Goal: Use online tool/utility: Use online tool/utility

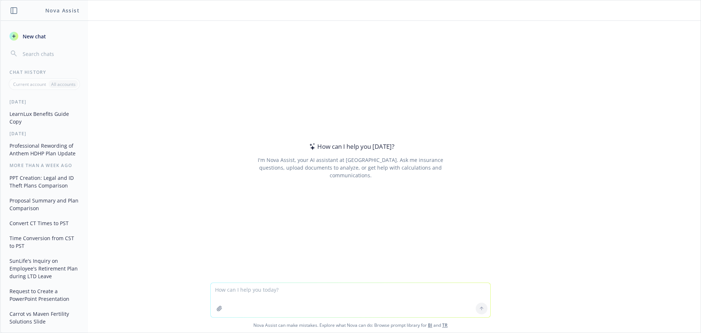
click at [324, 303] on textarea at bounding box center [351, 300] width 280 height 34
click at [324, 301] on textarea at bounding box center [351, 300] width 280 height 34
click at [53, 229] on button "Convert CT Times to PST" at bounding box center [45, 223] width 76 height 12
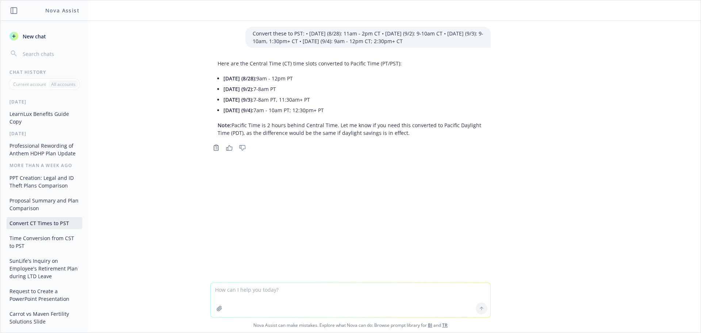
click at [48, 246] on button "Time Conversion from CST to PST" at bounding box center [45, 242] width 76 height 20
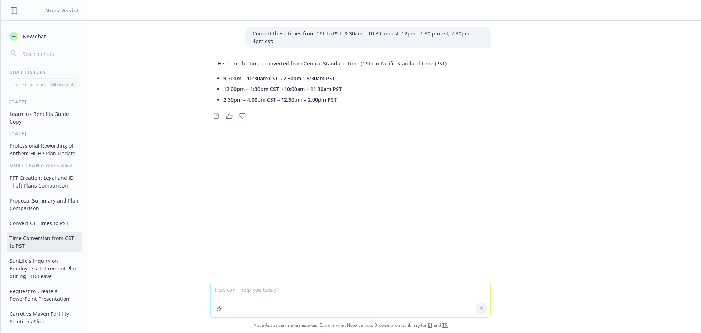
click at [248, 301] on textarea at bounding box center [351, 300] width 280 height 34
type textarea "Convert this from PST to CST : 12:30-2:30pm PST ("
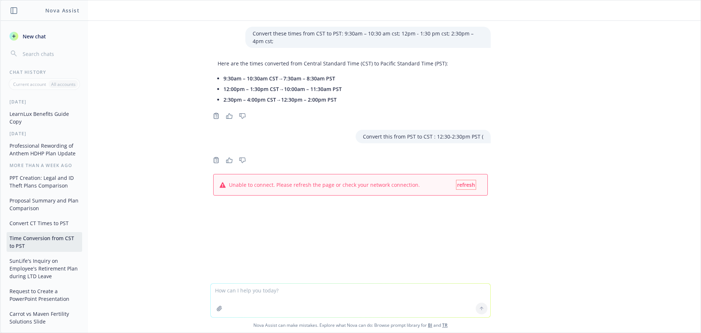
click at [460, 184] on span "refresh" at bounding box center [466, 184] width 18 height 7
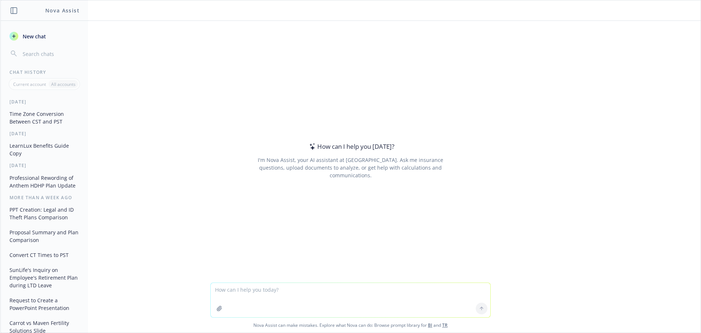
click at [257, 298] on textarea at bounding box center [351, 300] width 280 height 34
type textarea "Convert from PST to CST: 12:30-2:30pm PST ("
